Goal: Task Accomplishment & Management: Manage account settings

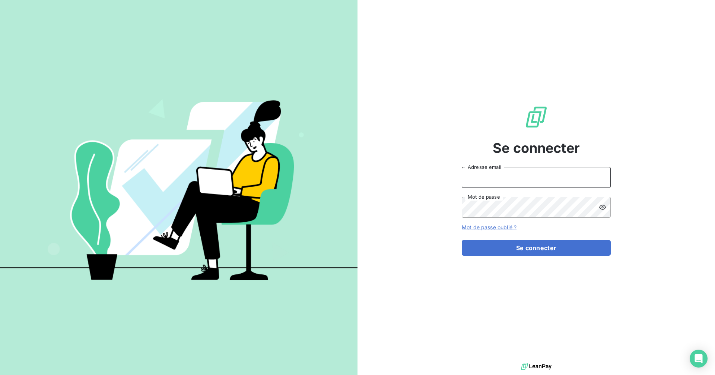
click at [489, 181] on input "Adresse email" at bounding box center [536, 177] width 149 height 21
click at [0, 374] on com-1password-button at bounding box center [0, 375] width 0 height 0
type input "[EMAIL_ADDRESS][DOMAIN_NAME]"
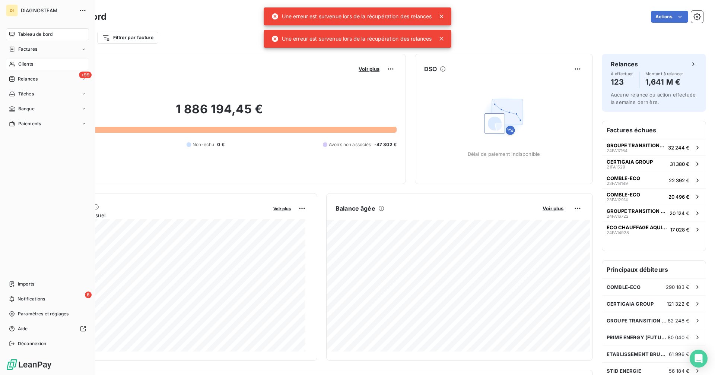
click at [14, 61] on div "Clients" at bounding box center [47, 64] width 83 height 12
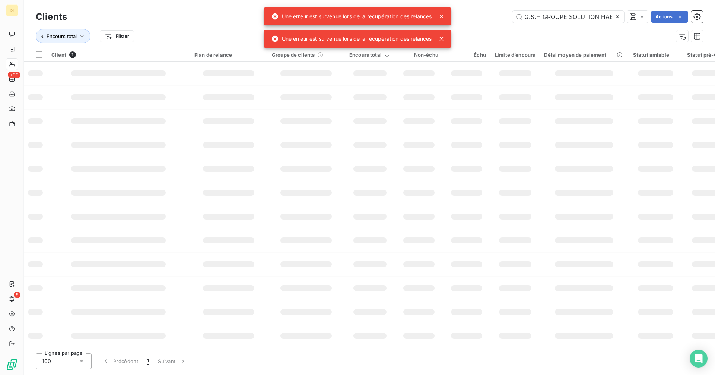
scroll to position [0, 13]
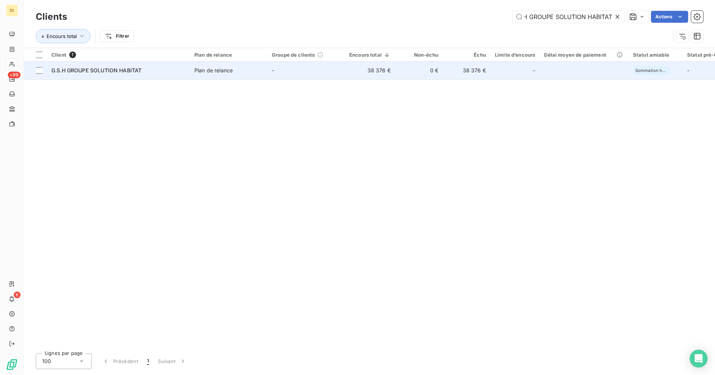
click at [172, 73] on div "G.S.H GROUPE SOLUTION HABITAT" at bounding box center [118, 70] width 134 height 7
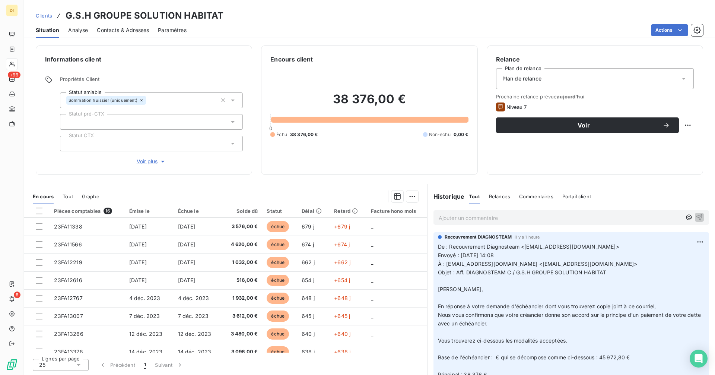
click at [475, 216] on p "Ajouter un commentaire ﻿" at bounding box center [560, 217] width 243 height 9
